Goal: Task Accomplishment & Management: Manage account settings

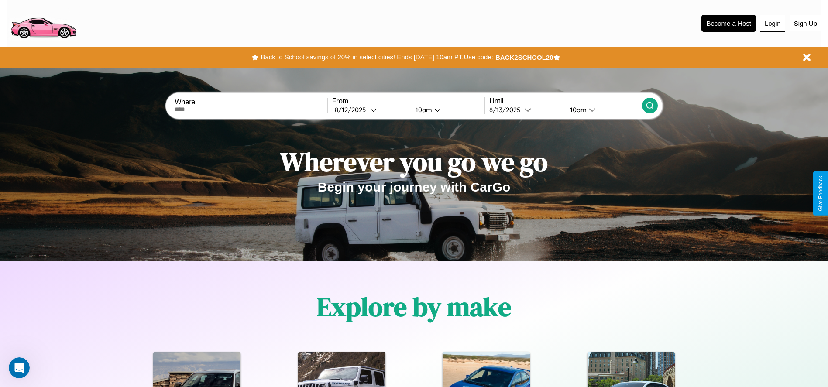
click at [772, 23] on button "Login" at bounding box center [772, 23] width 25 height 17
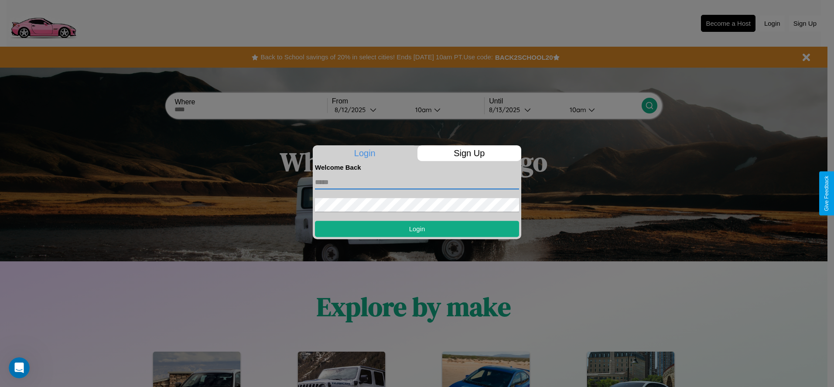
click at [417, 182] on input "text" at bounding box center [417, 182] width 204 height 14
type input "**********"
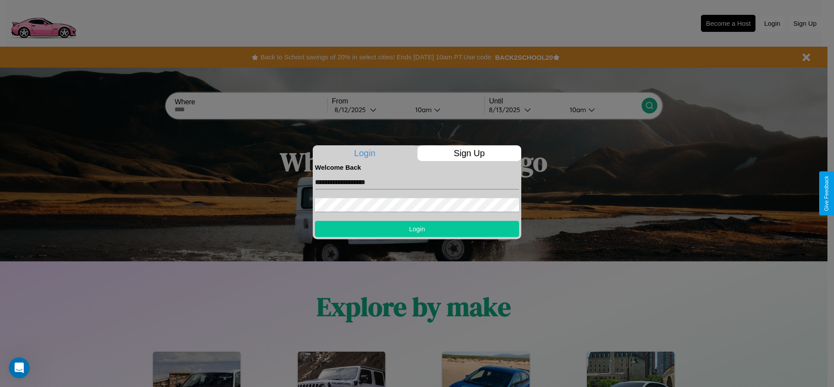
click at [417, 229] on button "Login" at bounding box center [417, 229] width 204 height 16
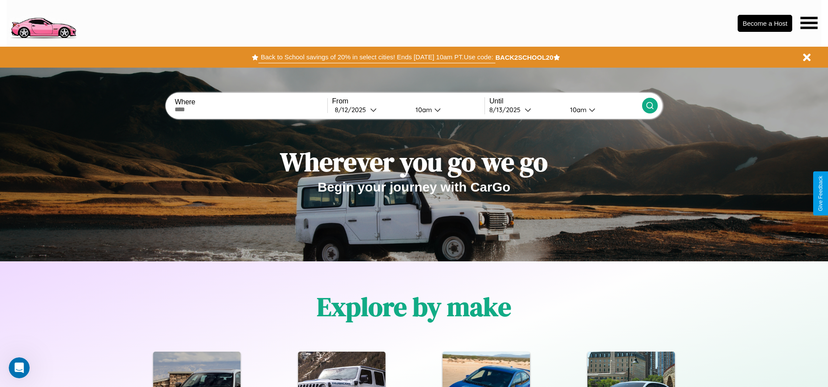
click at [376, 57] on button "Back to School savings of 20% in select cities! Ends [DATE] 10am PT. Use code:" at bounding box center [376, 57] width 236 height 12
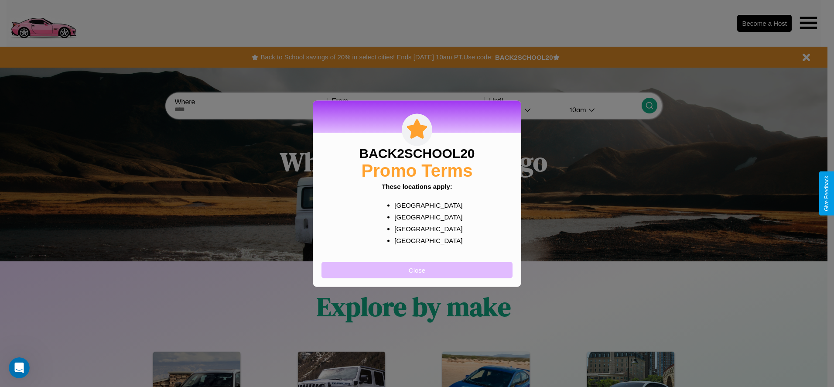
click at [417, 270] on button "Close" at bounding box center [417, 270] width 191 height 16
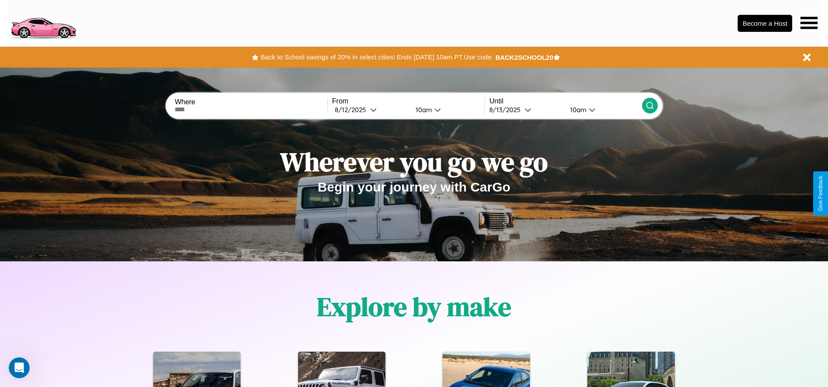
click at [808, 23] on icon at bounding box center [808, 23] width 17 height 12
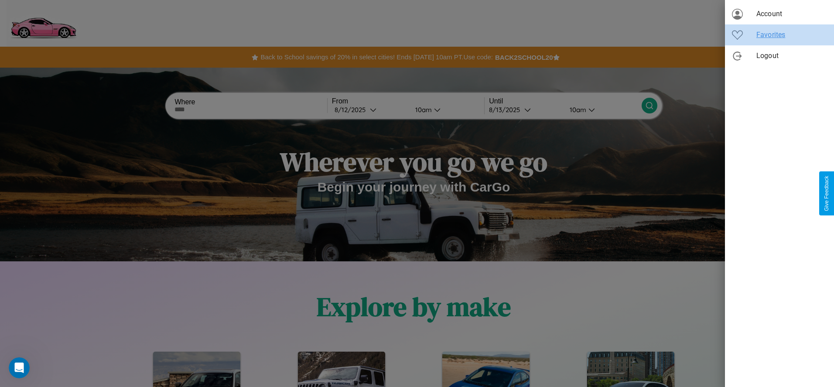
click at [780, 35] on span "Favorites" at bounding box center [791, 35] width 71 height 10
